Goal: Use online tool/utility: Utilize a website feature to perform a specific function

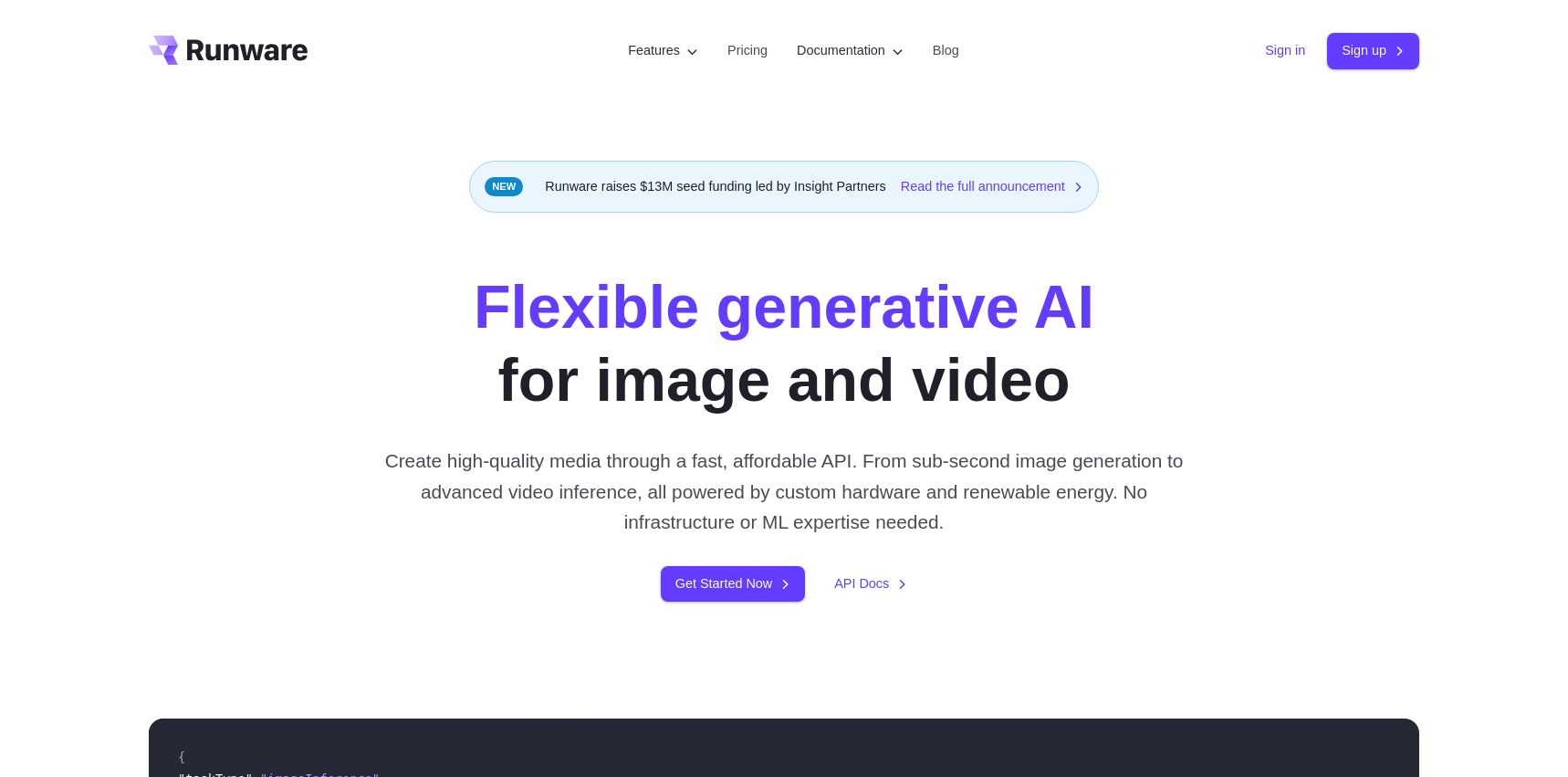
click at [1294, 54] on link "Sign in" at bounding box center [1284, 50] width 40 height 21
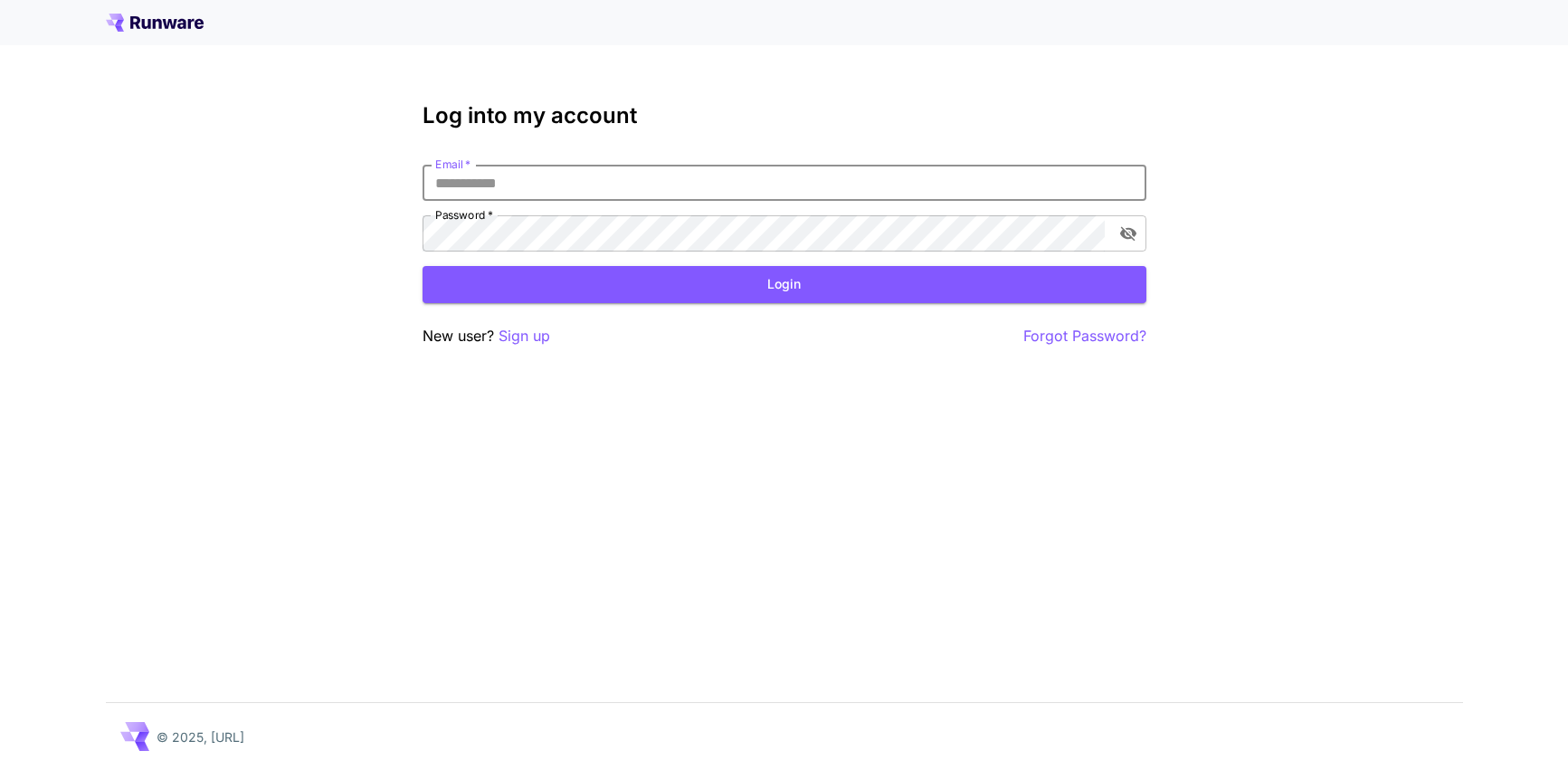
click at [776, 184] on input "Email   *" at bounding box center [784, 182] width 724 height 36
type input "**********"
click button "Login" at bounding box center [784, 284] width 724 height 37
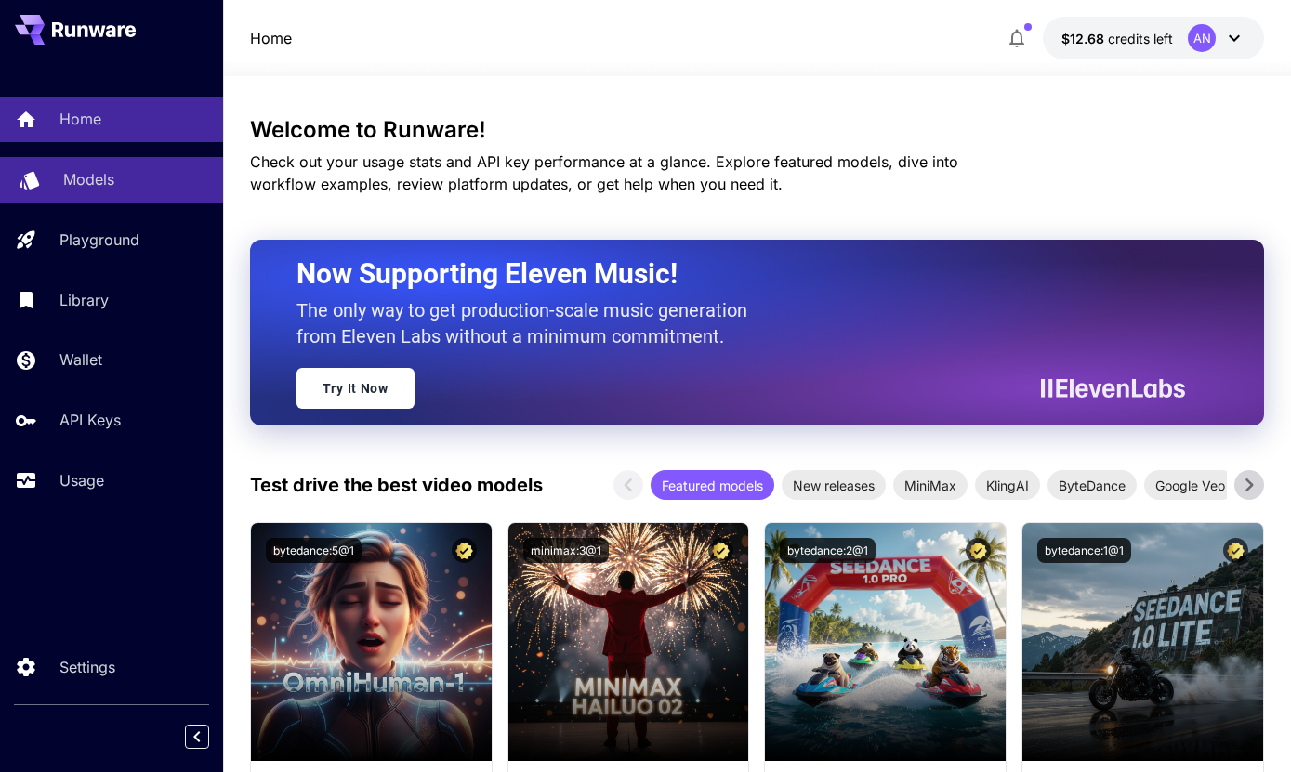
click at [108, 177] on p "Models" at bounding box center [88, 179] width 51 height 22
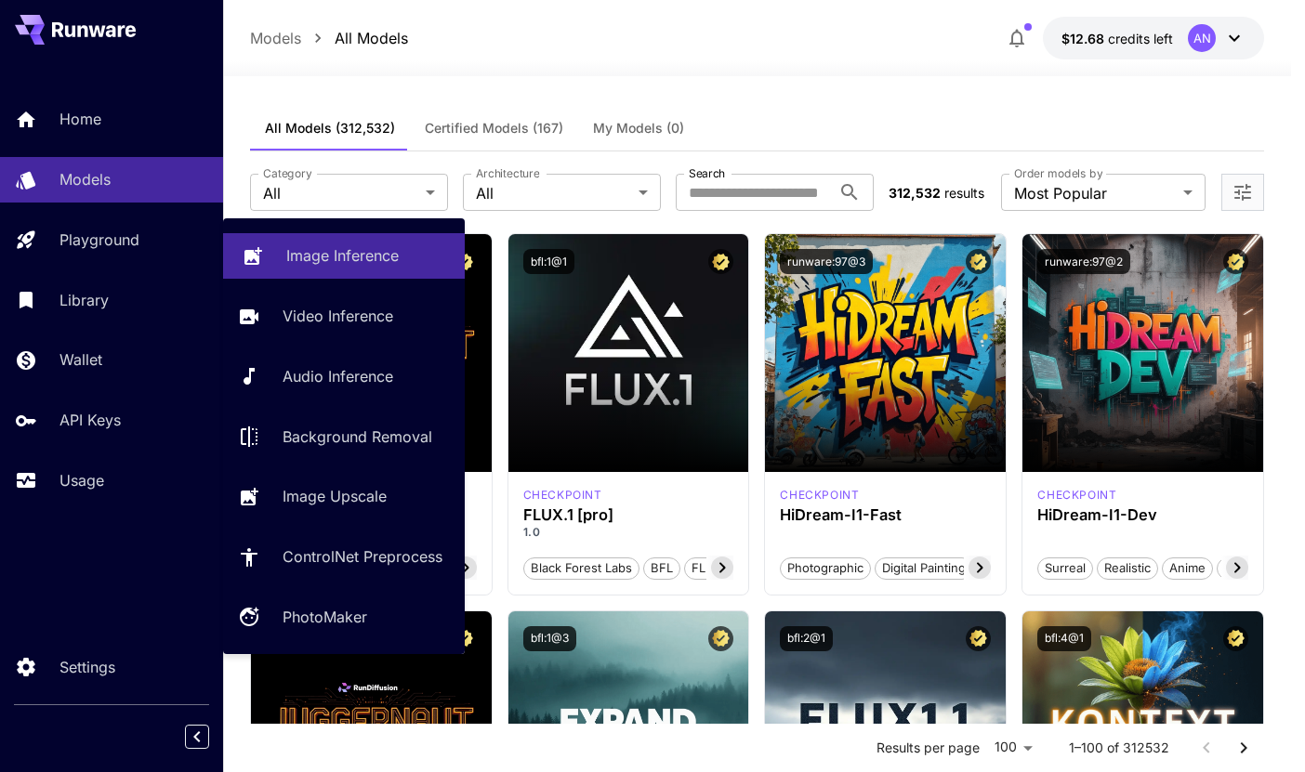
click at [338, 260] on p "Image Inference" at bounding box center [342, 255] width 112 height 22
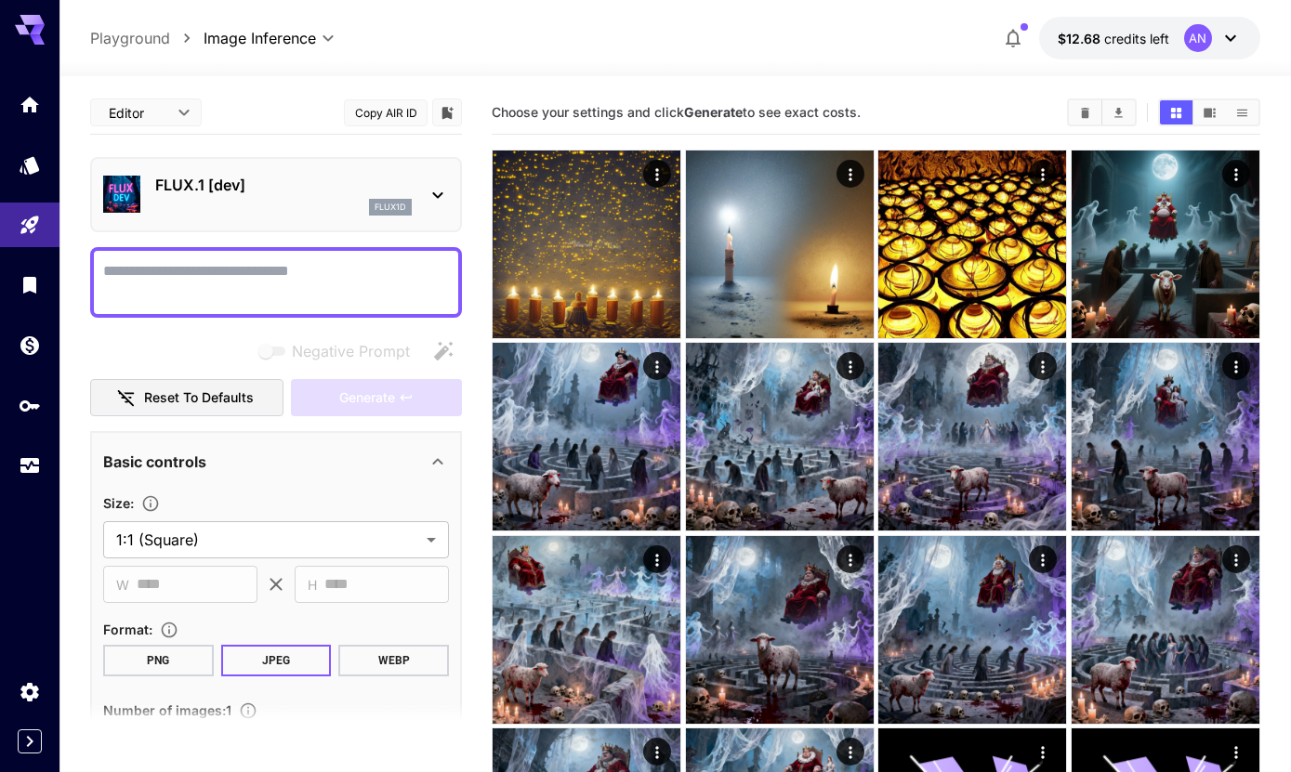
click at [302, 280] on textarea "Negative Prompt" at bounding box center [276, 282] width 346 height 45
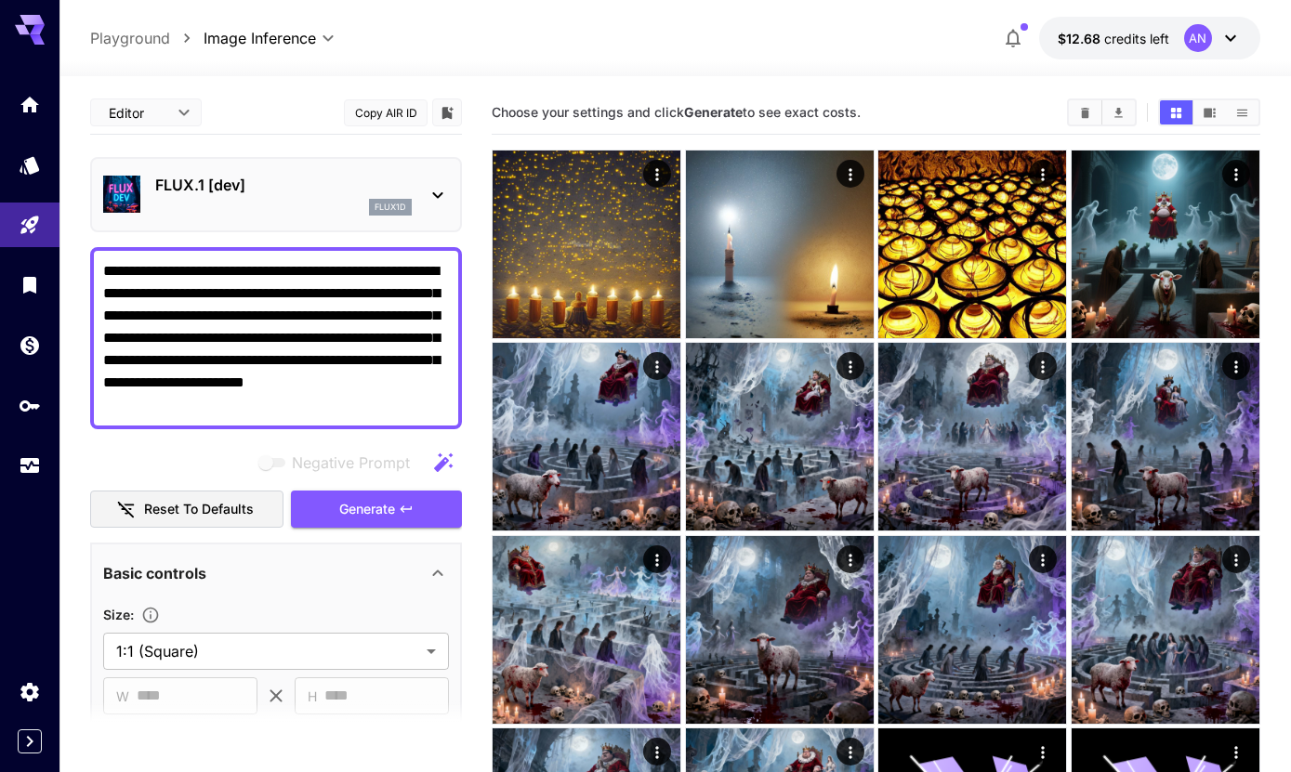
type textarea "**********"
click at [396, 203] on p "flux1d" at bounding box center [391, 207] width 32 height 13
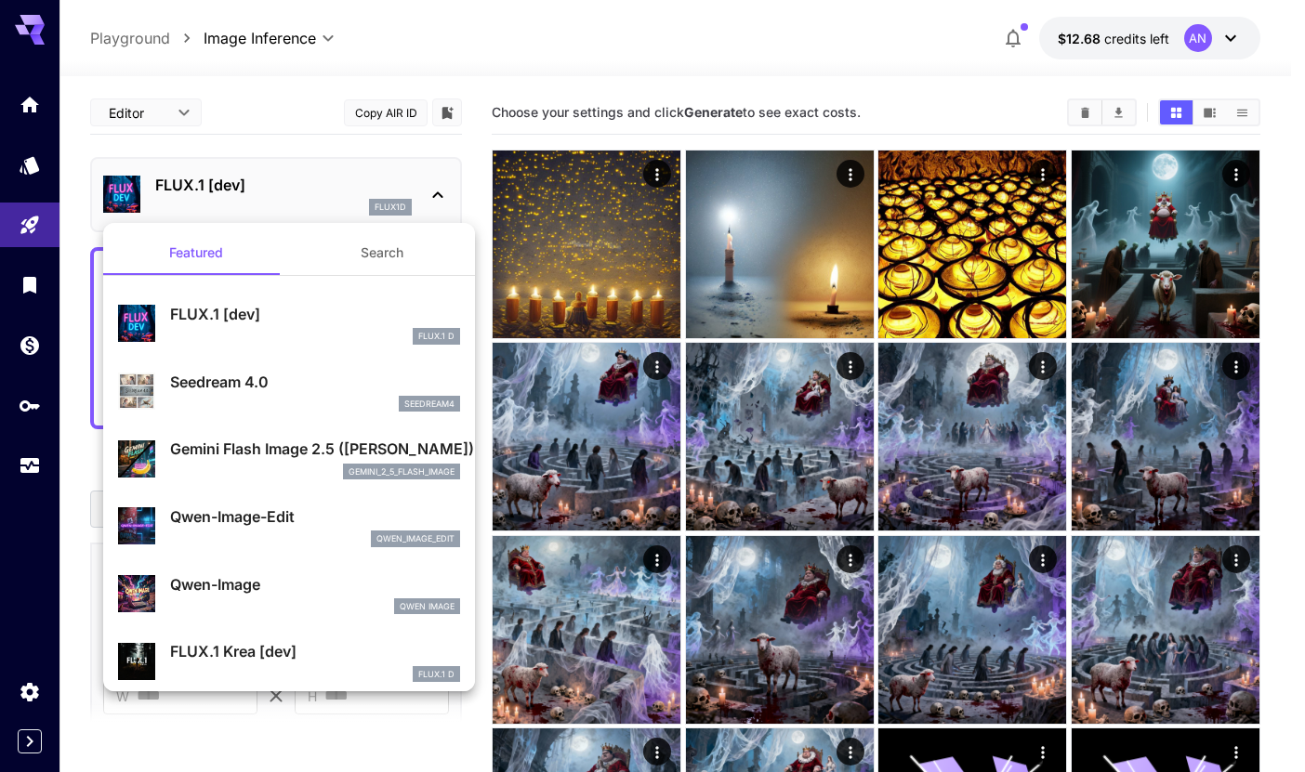
click at [248, 380] on p "Seedream 4.0" at bounding box center [315, 382] width 290 height 22
type input "**********"
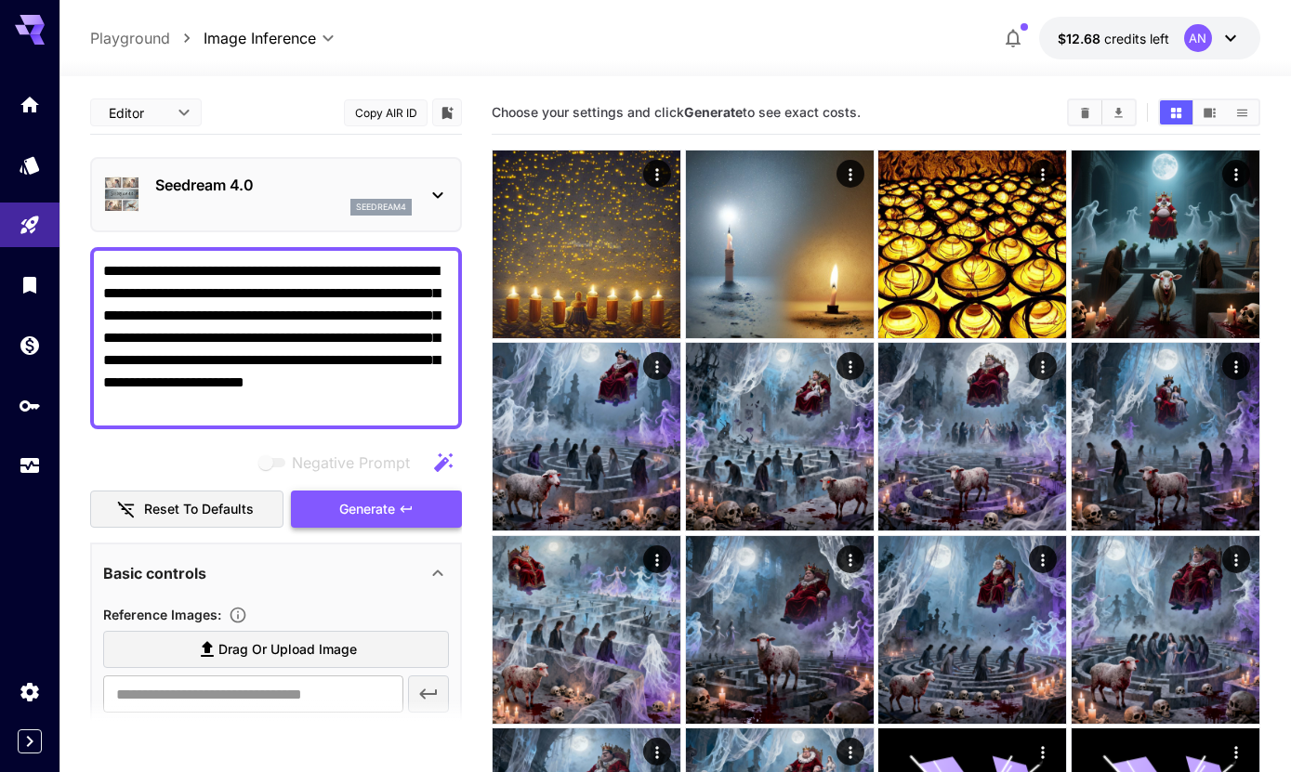
click at [381, 502] on span "Generate" at bounding box center [367, 509] width 56 height 23
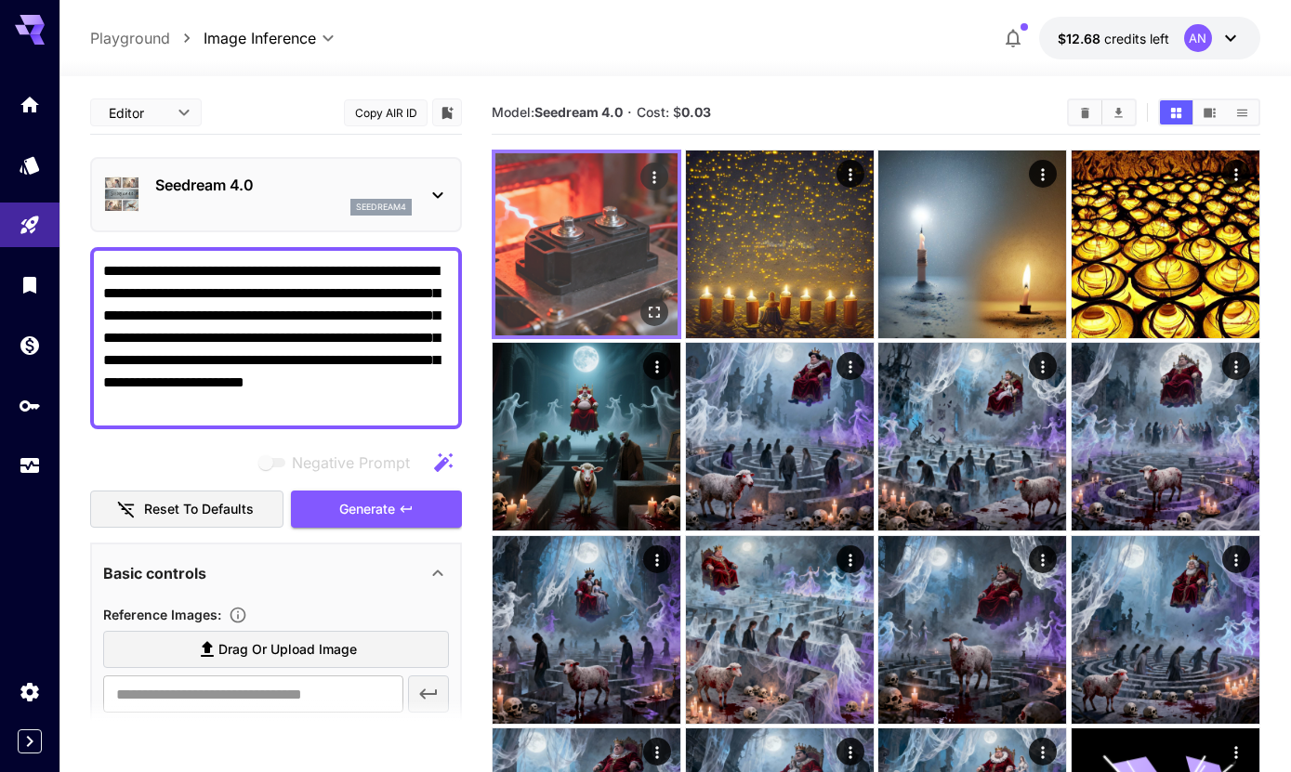
click at [623, 225] on img at bounding box center [586, 244] width 182 height 182
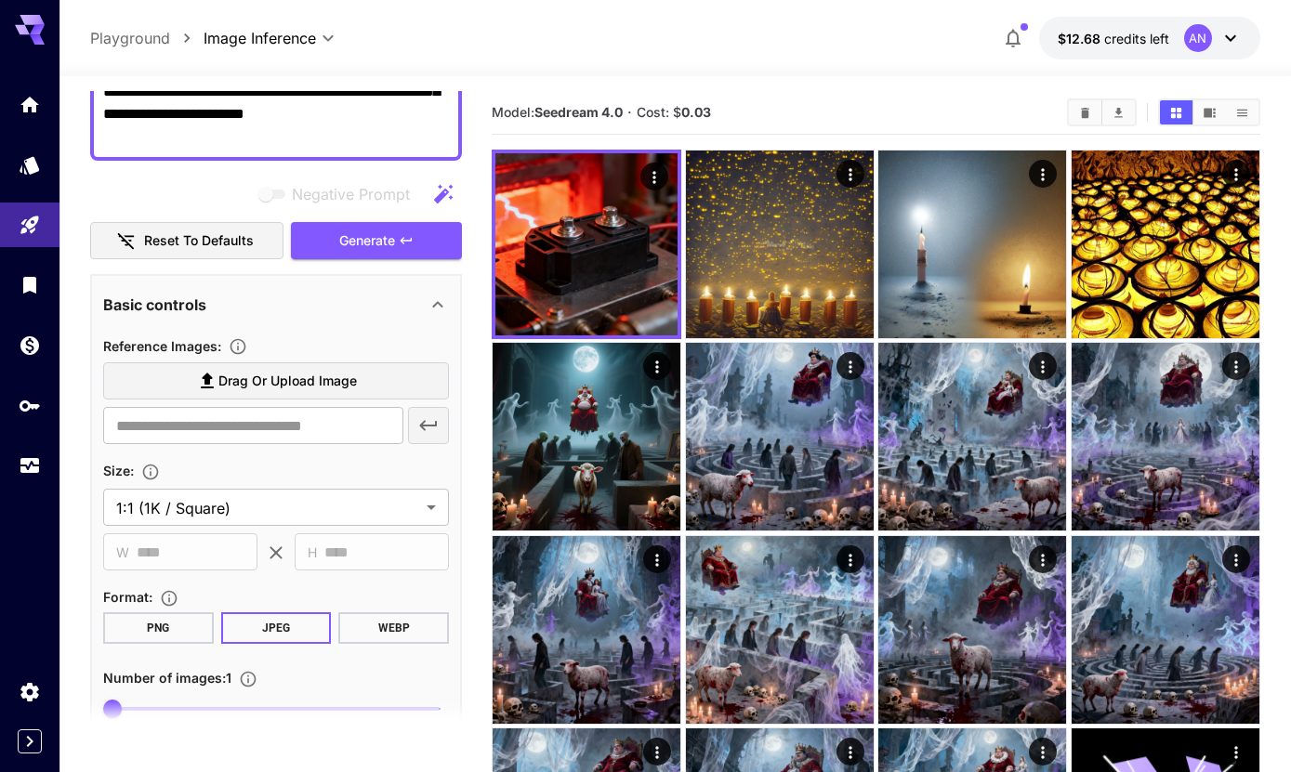
scroll to position [267, 0]
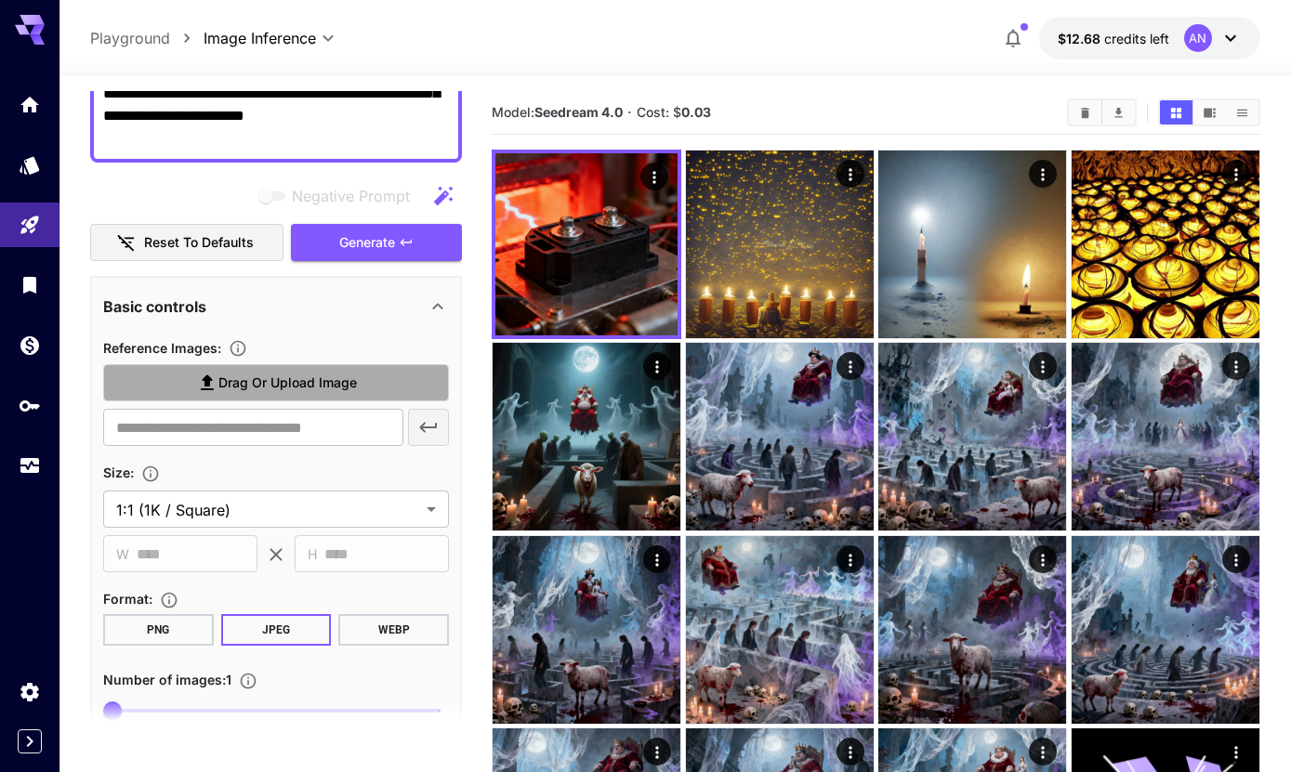
click at [290, 383] on span "Drag or upload image" at bounding box center [287, 383] width 138 height 23
click at [0, 0] on input "Drag or upload image" at bounding box center [0, 0] width 0 height 0
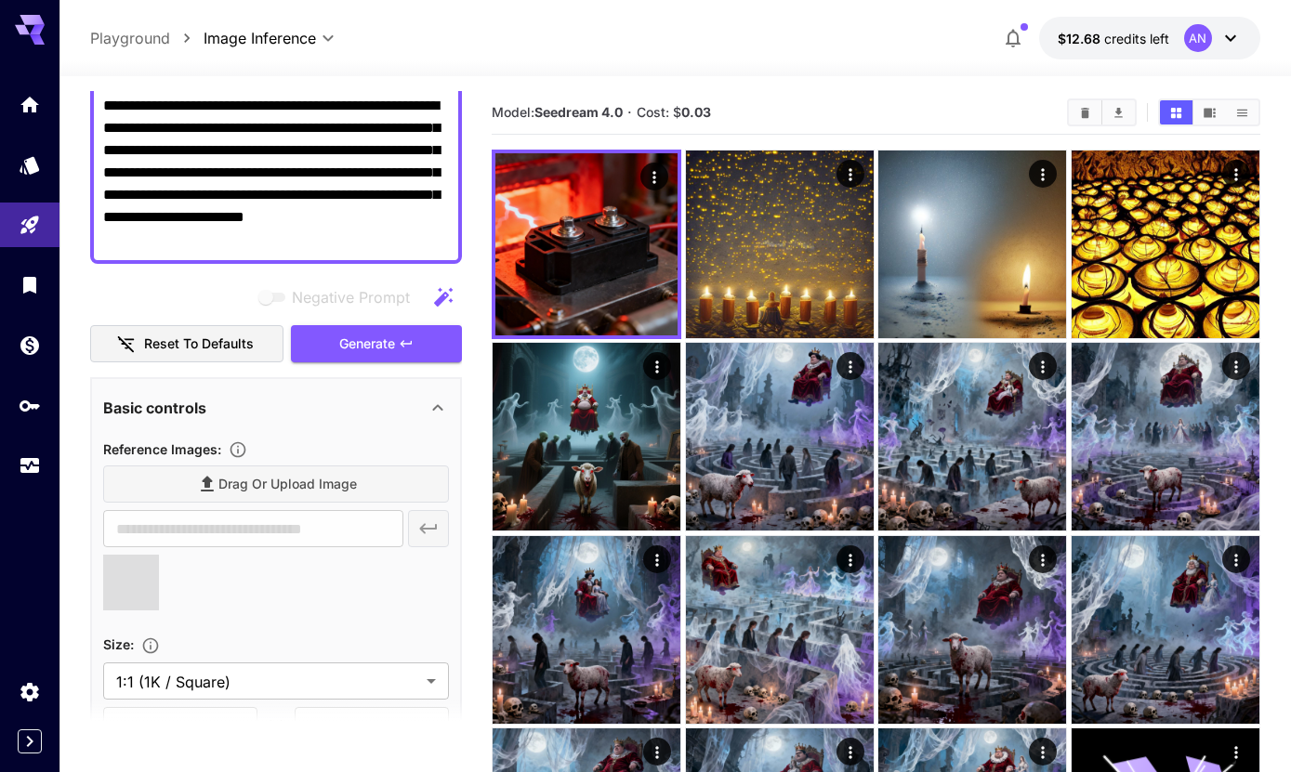
scroll to position [326, 0]
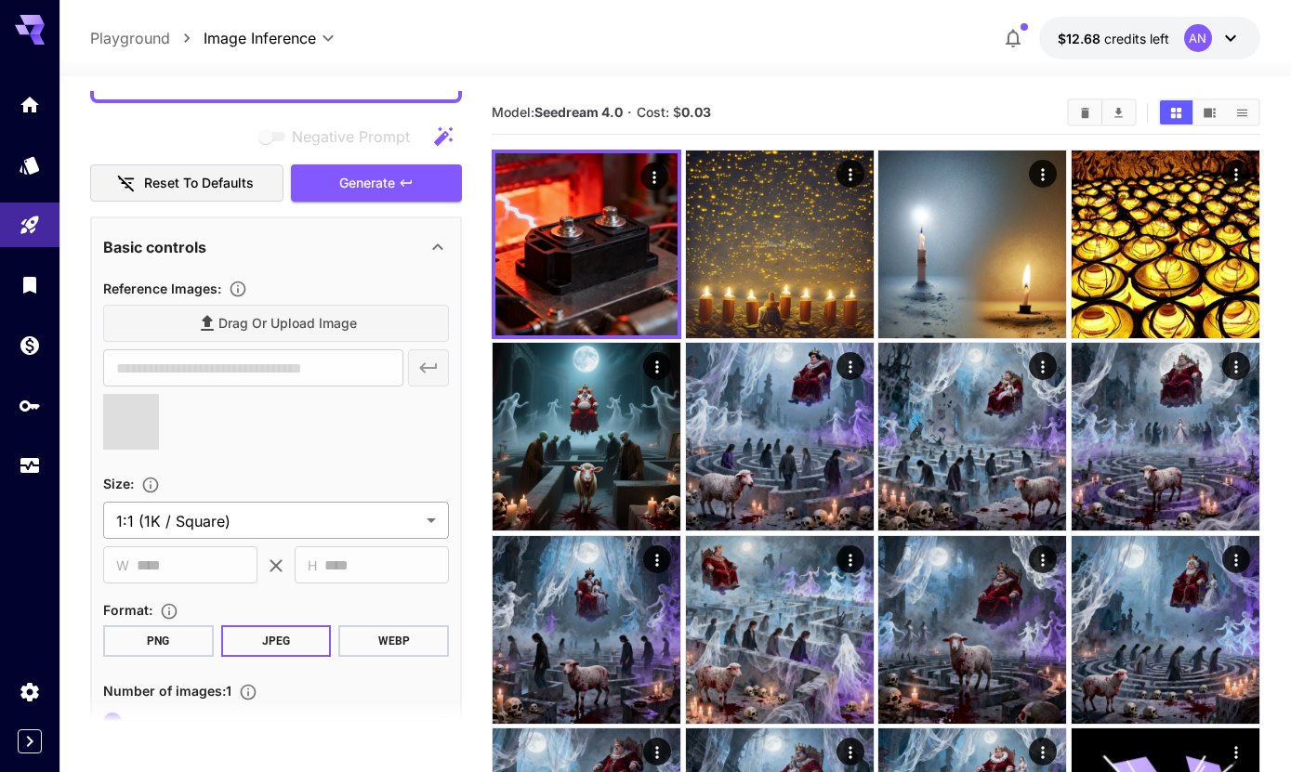
click at [299, 323] on div "Drag or upload image" at bounding box center [276, 324] width 346 height 38
click at [291, 325] on div "Drag or upload image" at bounding box center [276, 324] width 346 height 38
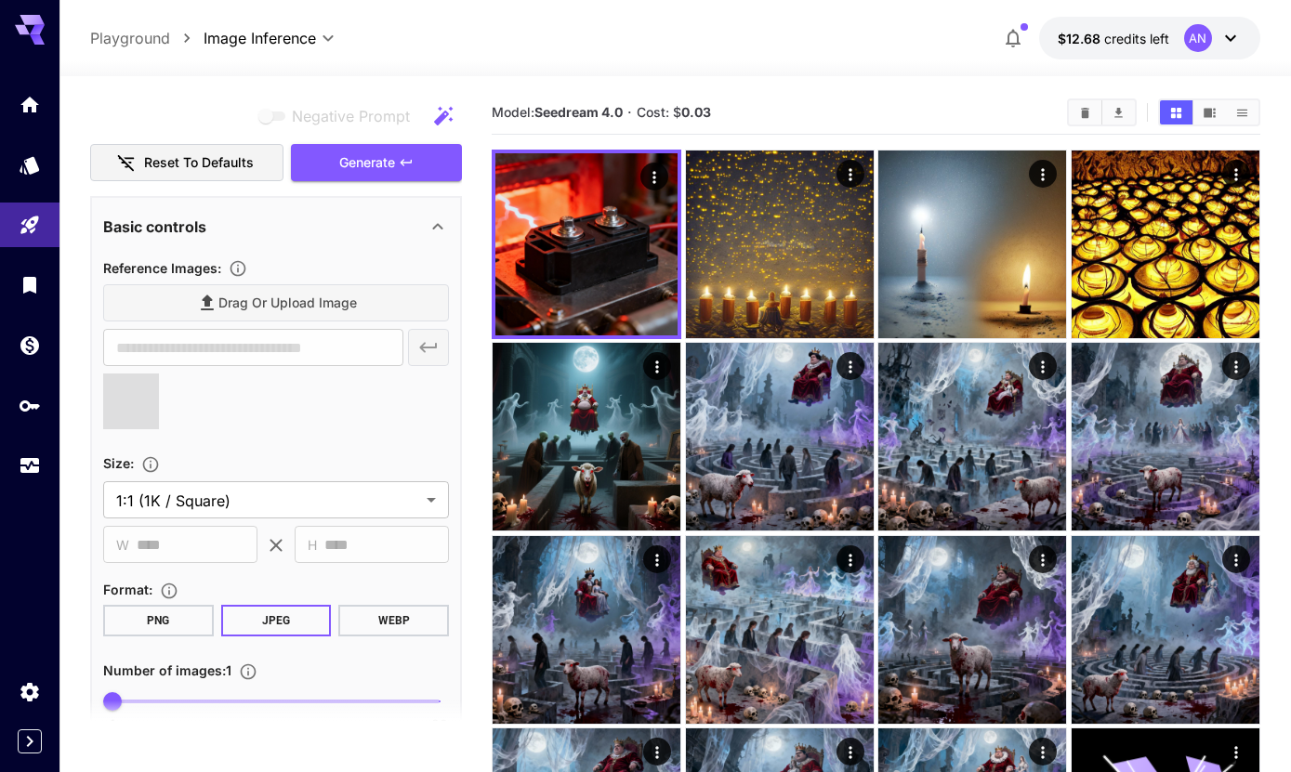
type input "**********"
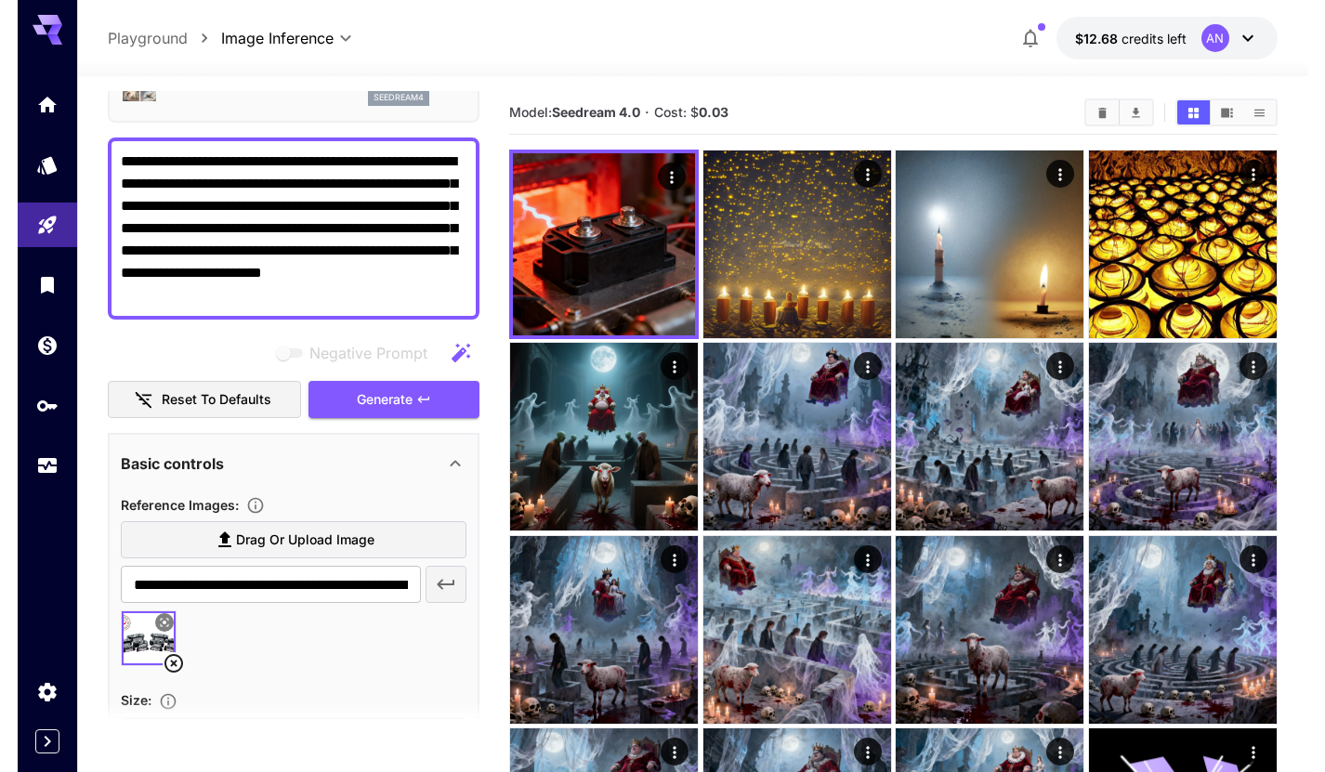
scroll to position [97, 0]
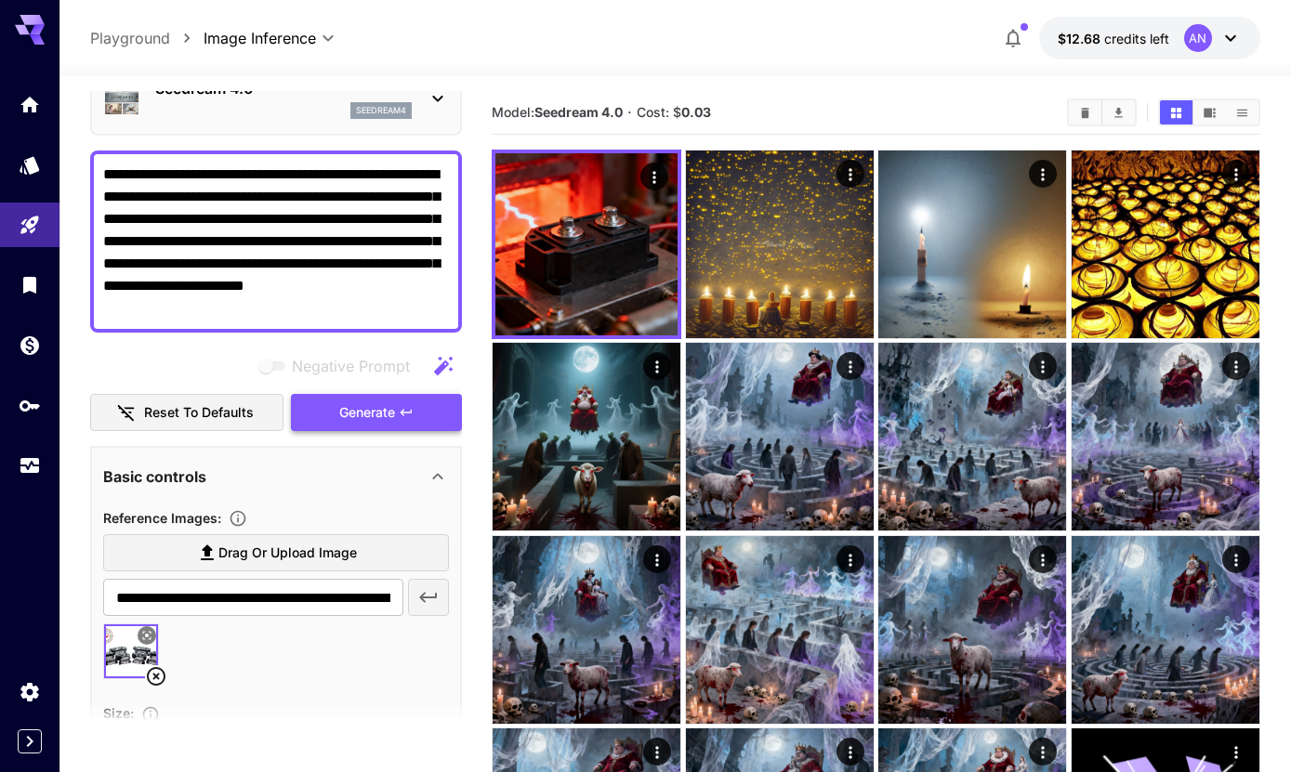
click at [375, 412] on span "Generate" at bounding box center [367, 412] width 56 height 23
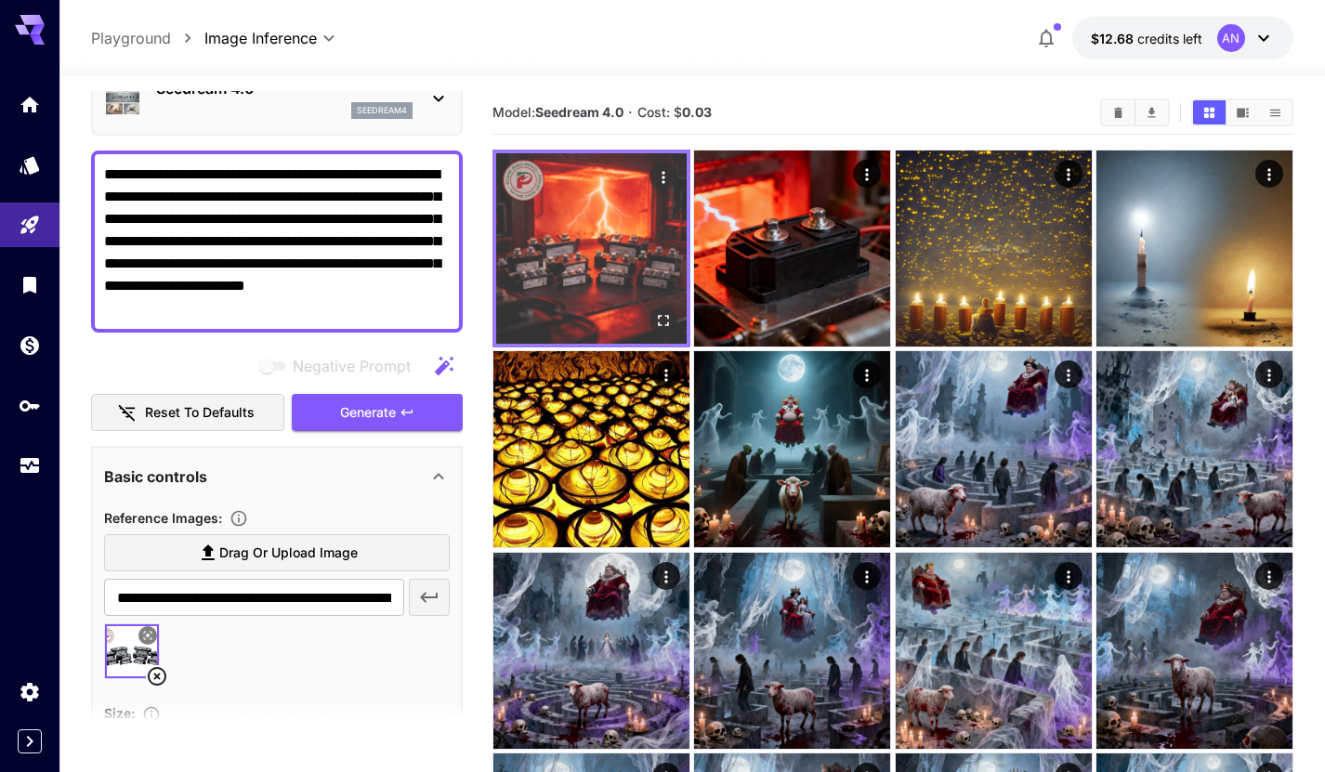
click at [598, 223] on img at bounding box center [591, 248] width 191 height 191
click at [625, 224] on img at bounding box center [591, 248] width 191 height 191
click at [663, 320] on icon "Open in fullscreen" at bounding box center [663, 320] width 19 height 19
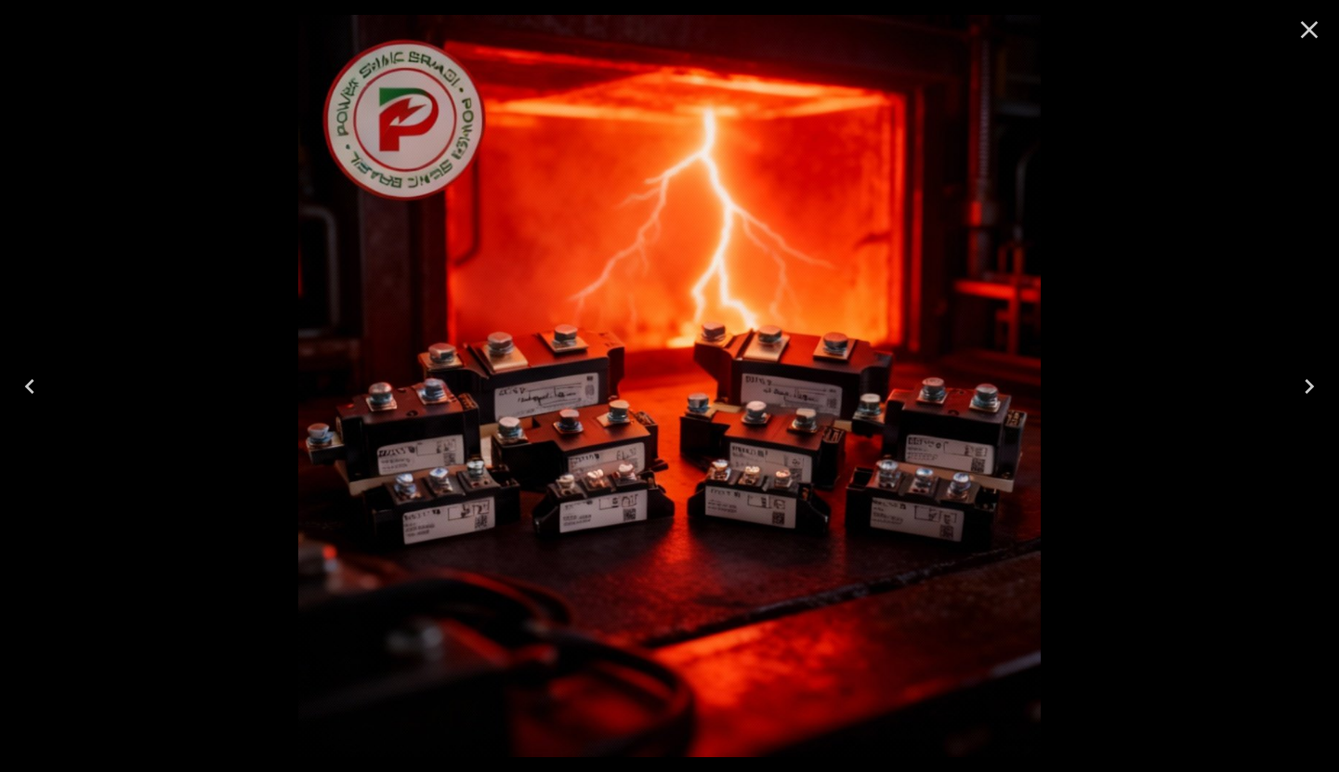
click at [1301, 25] on icon "Close" at bounding box center [1310, 30] width 30 height 30
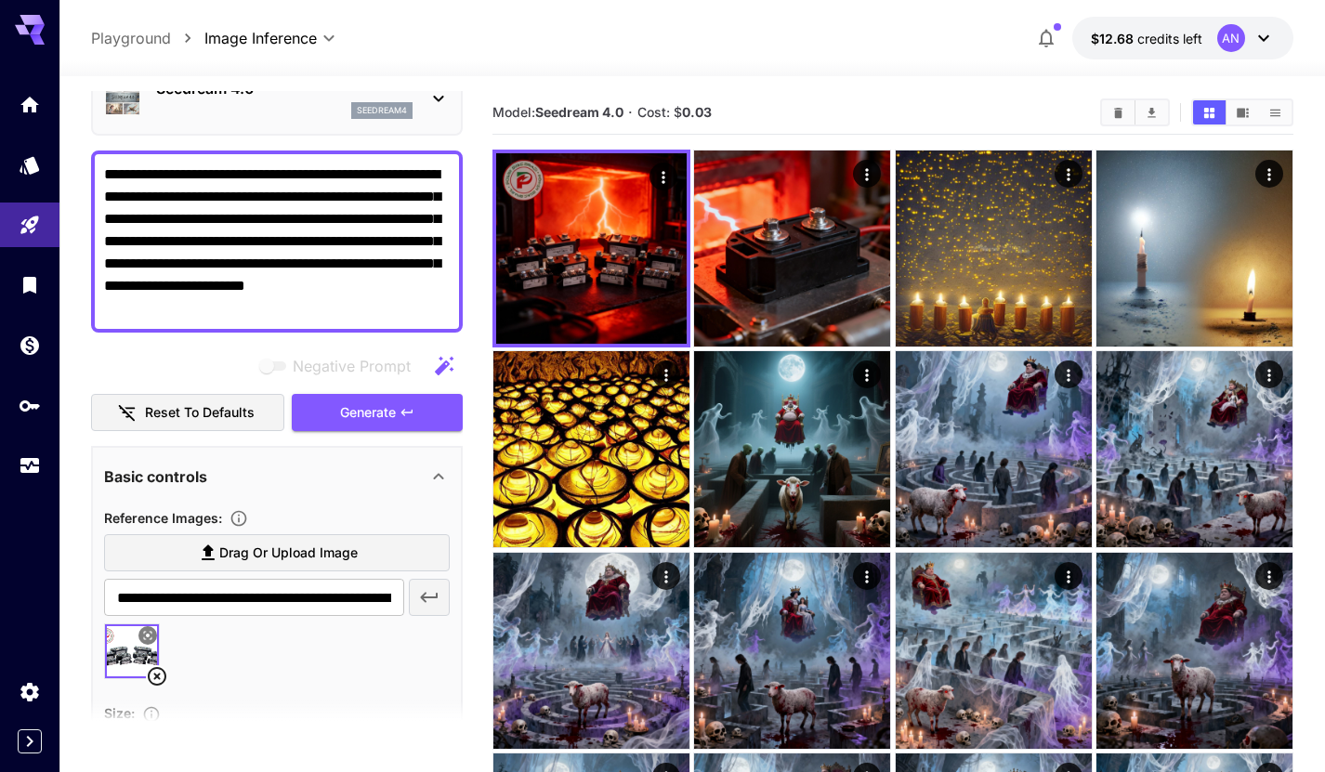
drag, startPoint x: 240, startPoint y: 309, endPoint x: -13, endPoint y: 100, distance: 328.1
paste textarea
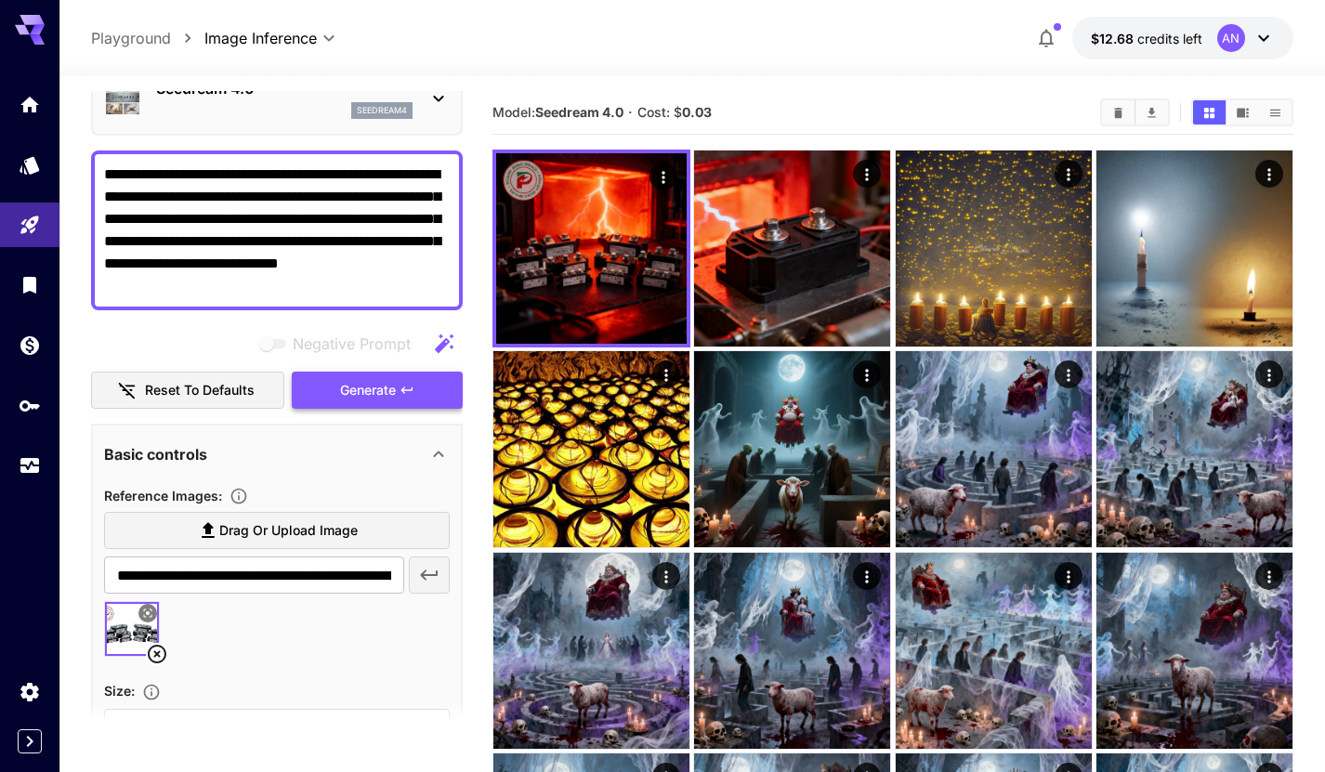
type textarea "**********"
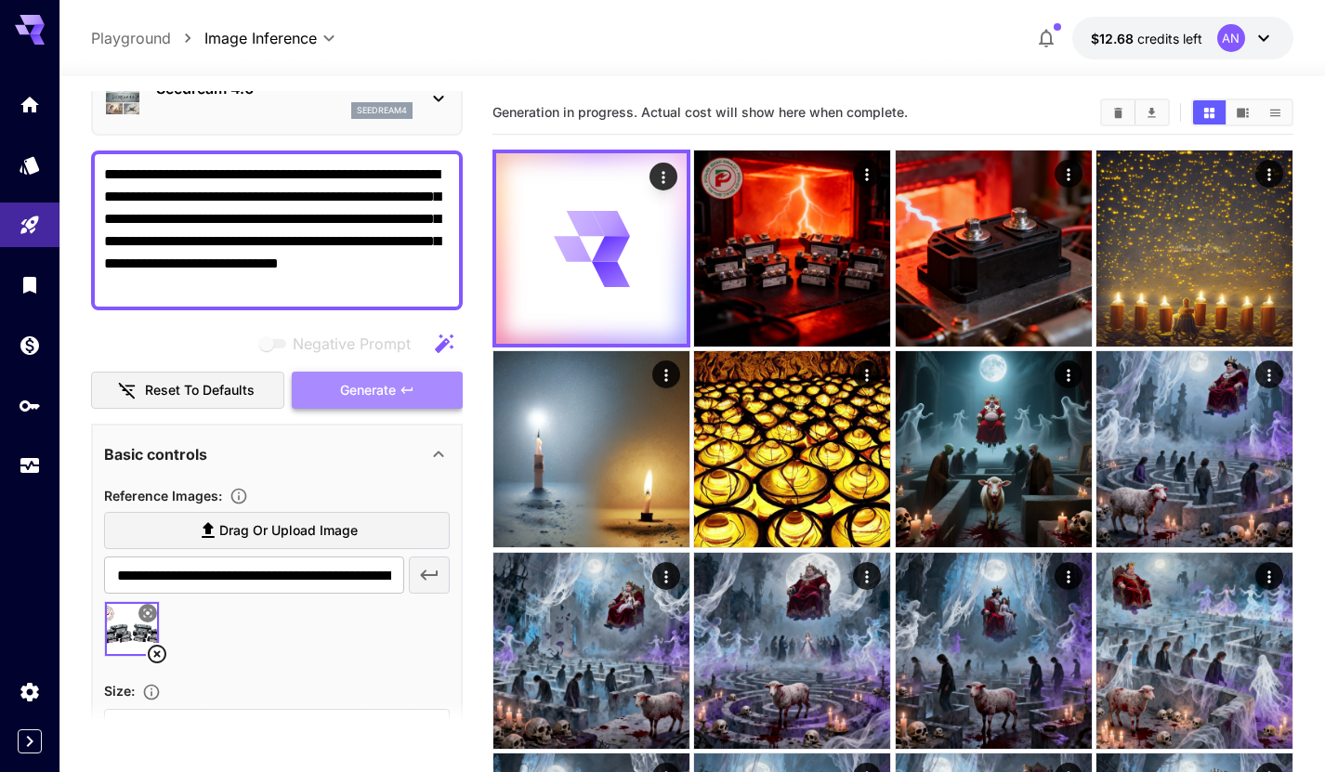
click at [375, 383] on span "Generate" at bounding box center [368, 390] width 56 height 23
